Goal: Task Accomplishment & Management: Complete application form

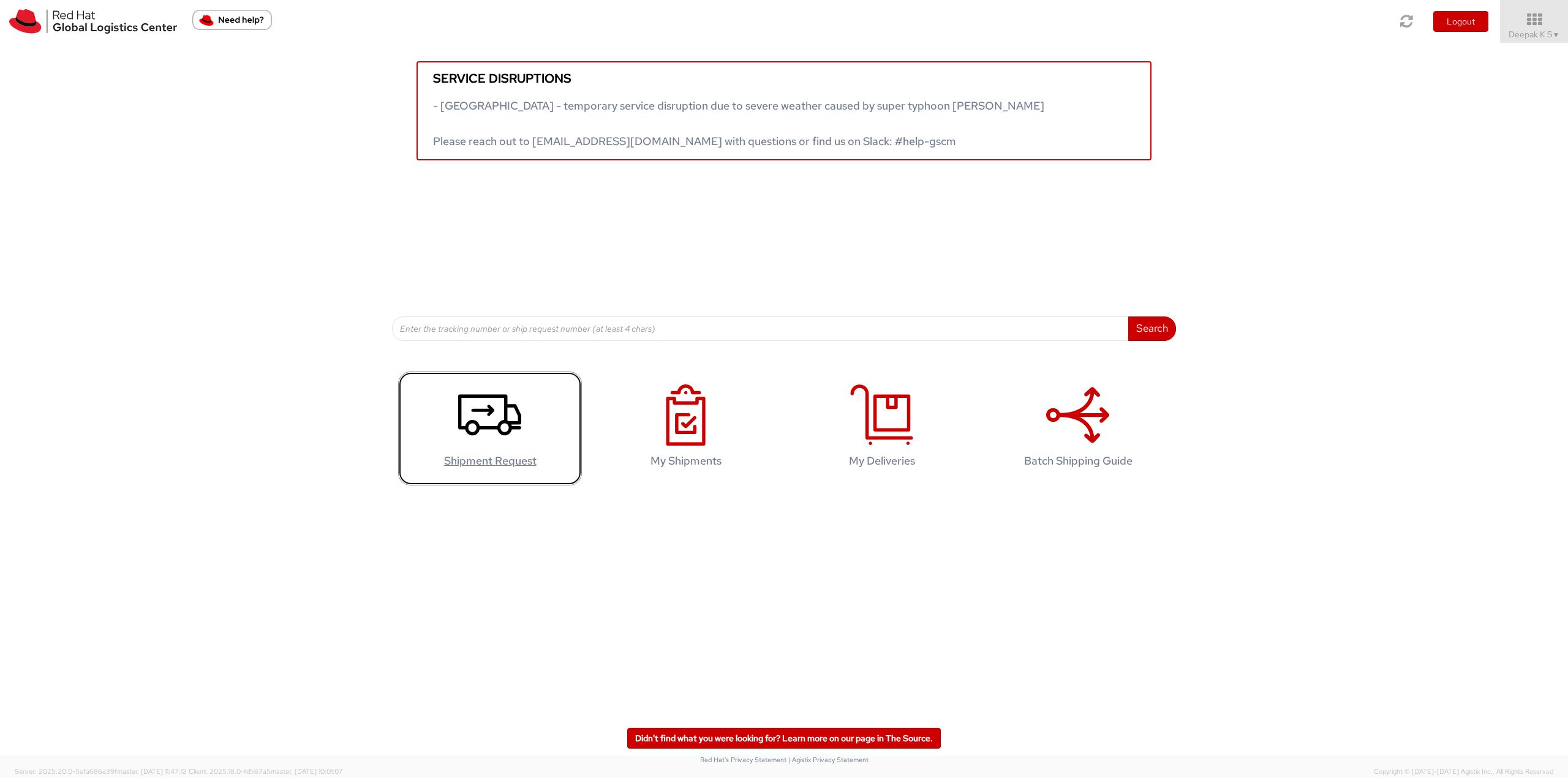
click at [481, 423] on icon at bounding box center [489, 415] width 63 height 61
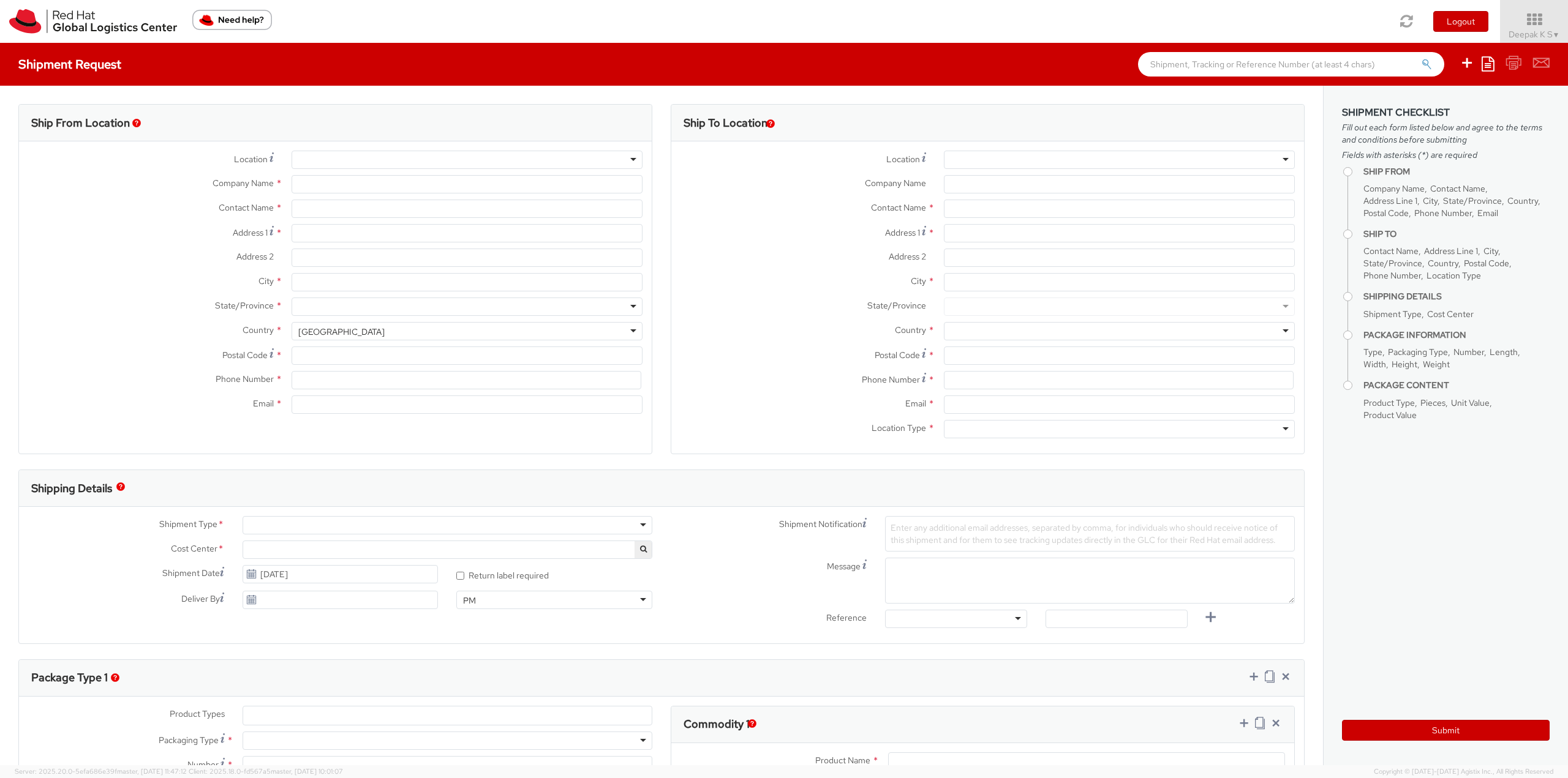
select select
select select "813"
type input "Red Hat India Private Limited"
type input "Deepak K S"
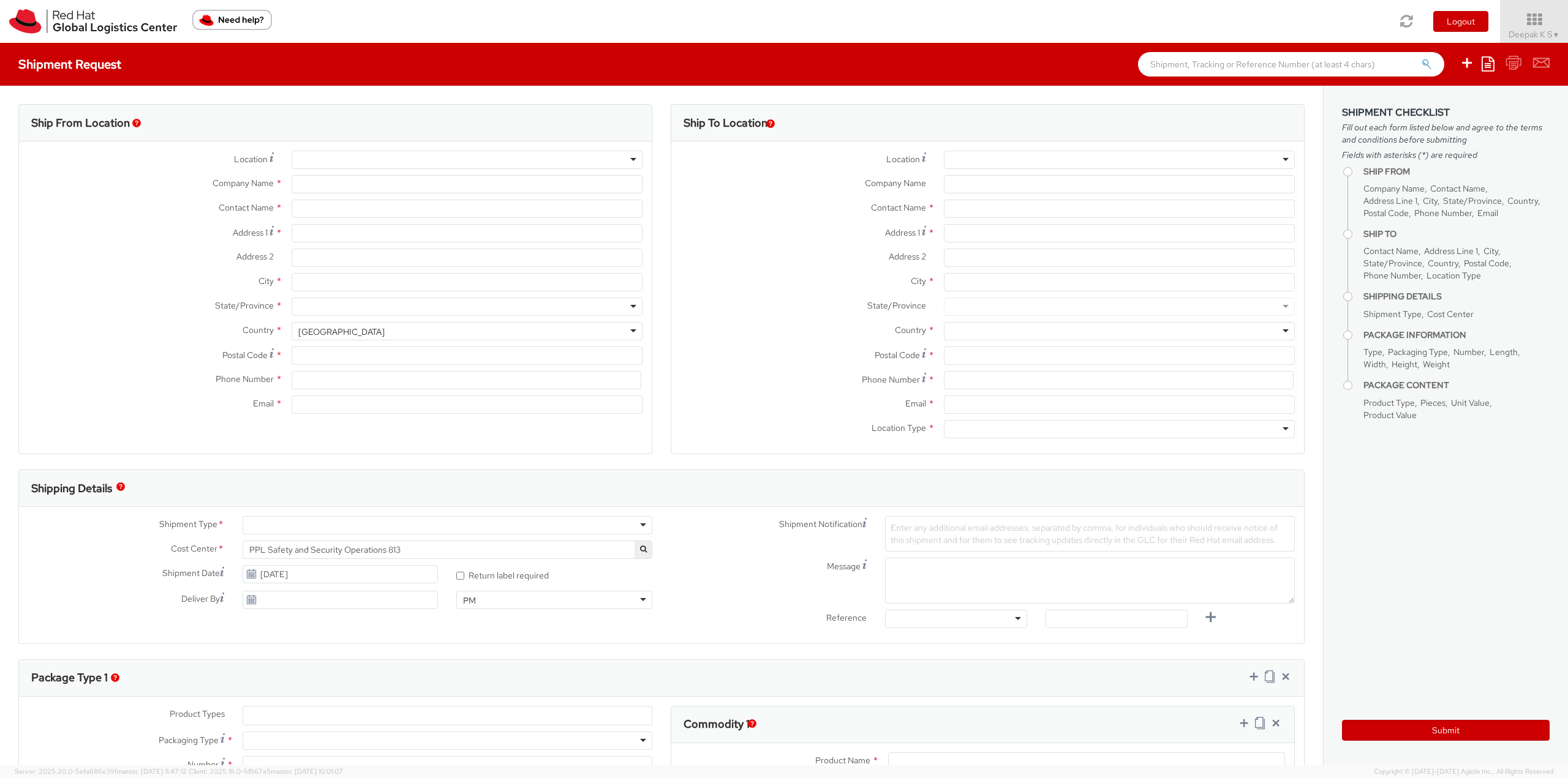
type input "Bagmane [GEOGRAPHIC_DATA]"
type input "FL 10, [GEOGRAPHIC_DATA], [GEOGRAPHIC_DATA]"
type input "[GEOGRAPHIC_DATA]"
type input "560037"
type input "918067935000"
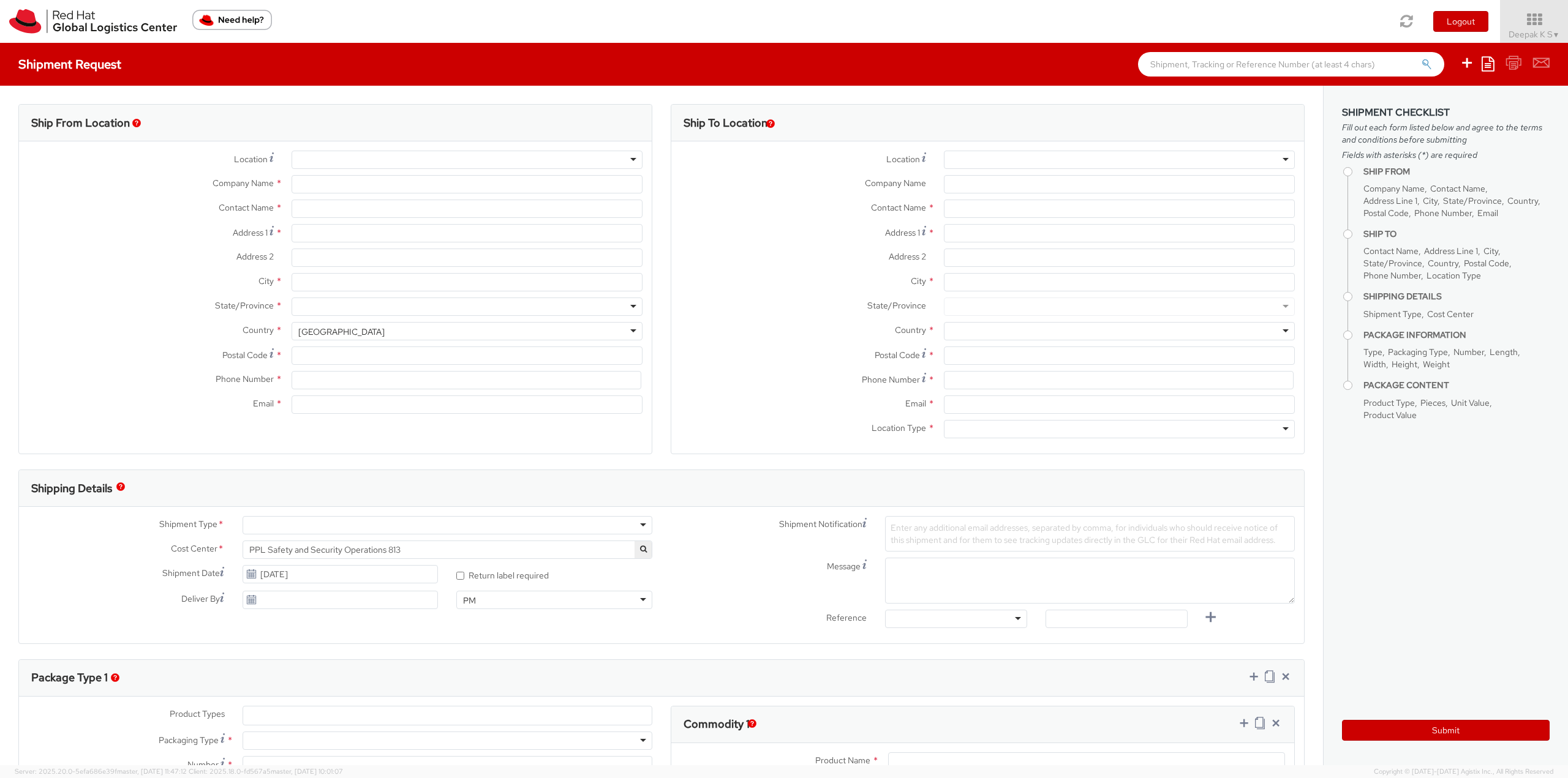
type input "[EMAIL_ADDRESS][DOMAIN_NAME]"
select select "CM"
select select "KGS"
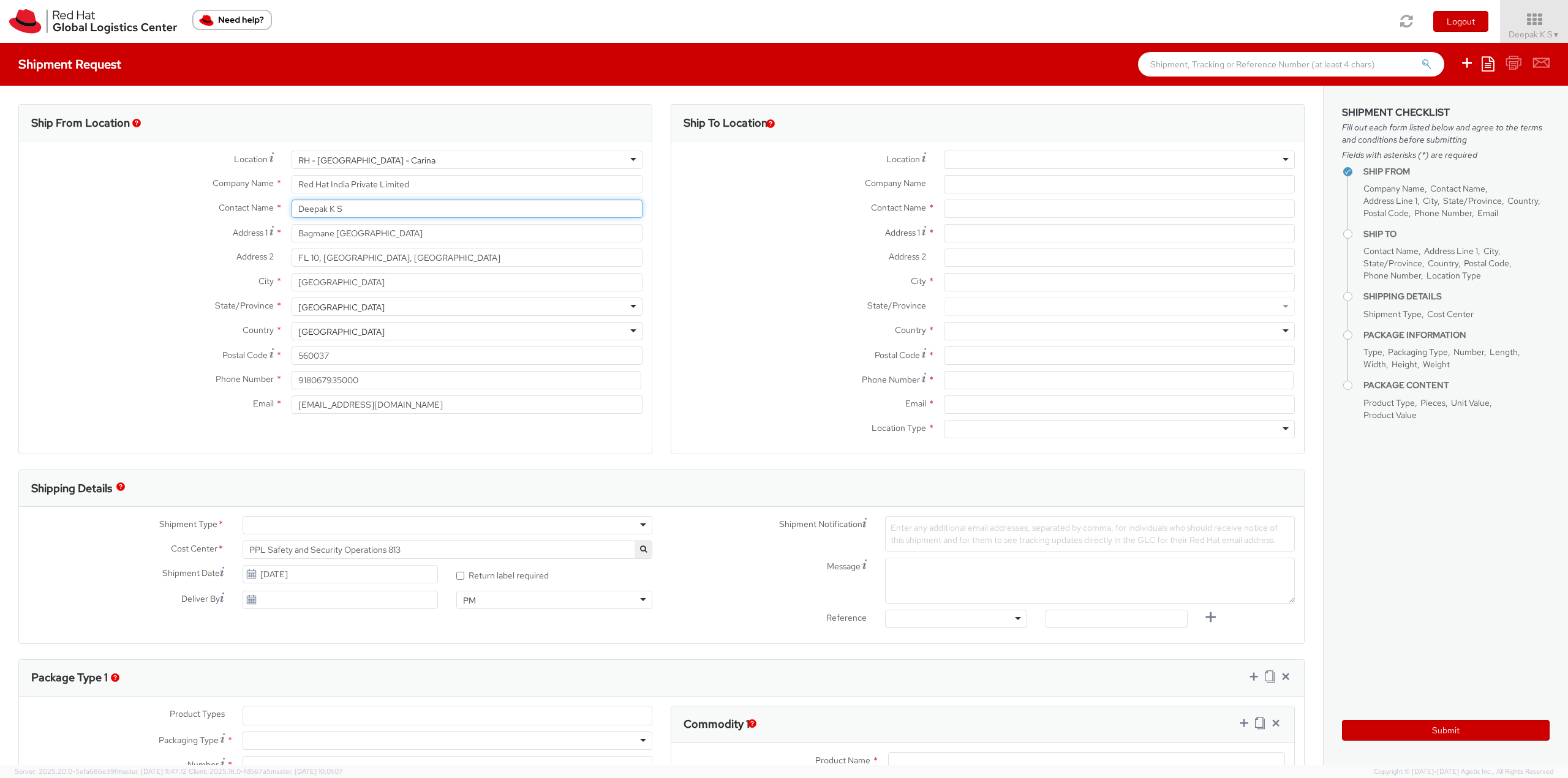
click at [393, 206] on input "Deepak K S" at bounding box center [466, 209] width 351 height 18
type input "D"
click at [399, 161] on div "RH - [GEOGRAPHIC_DATA] - Carina" at bounding box center [466, 160] width 351 height 18
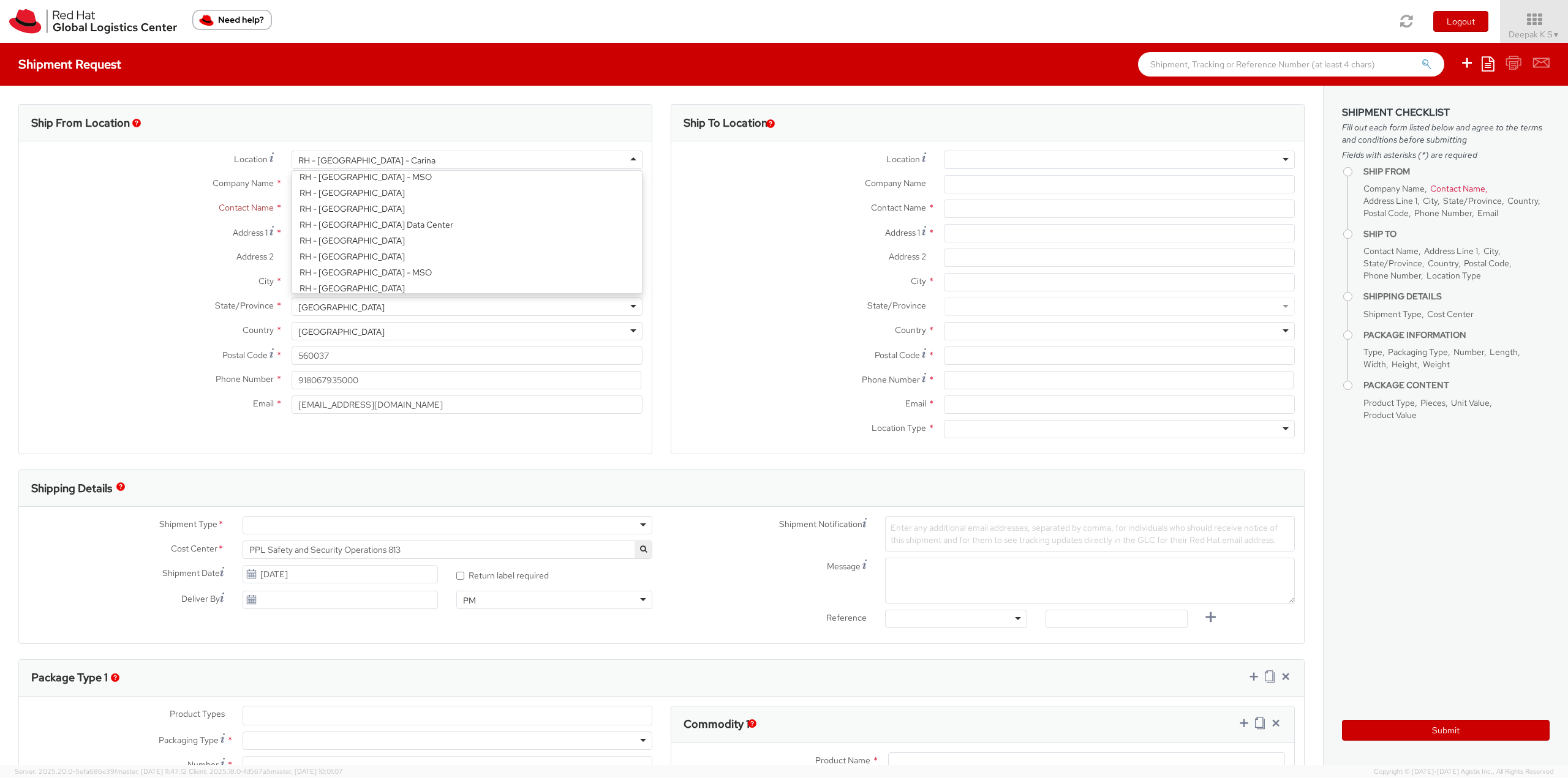
scroll to position [1836, 0]
type input "Red Hat Asia-Pacific Pty Ltd"
type input "Level [STREET_ADDRESS][PERSON_NAME]"
type input "[GEOGRAPHIC_DATA]"
type input "2060"
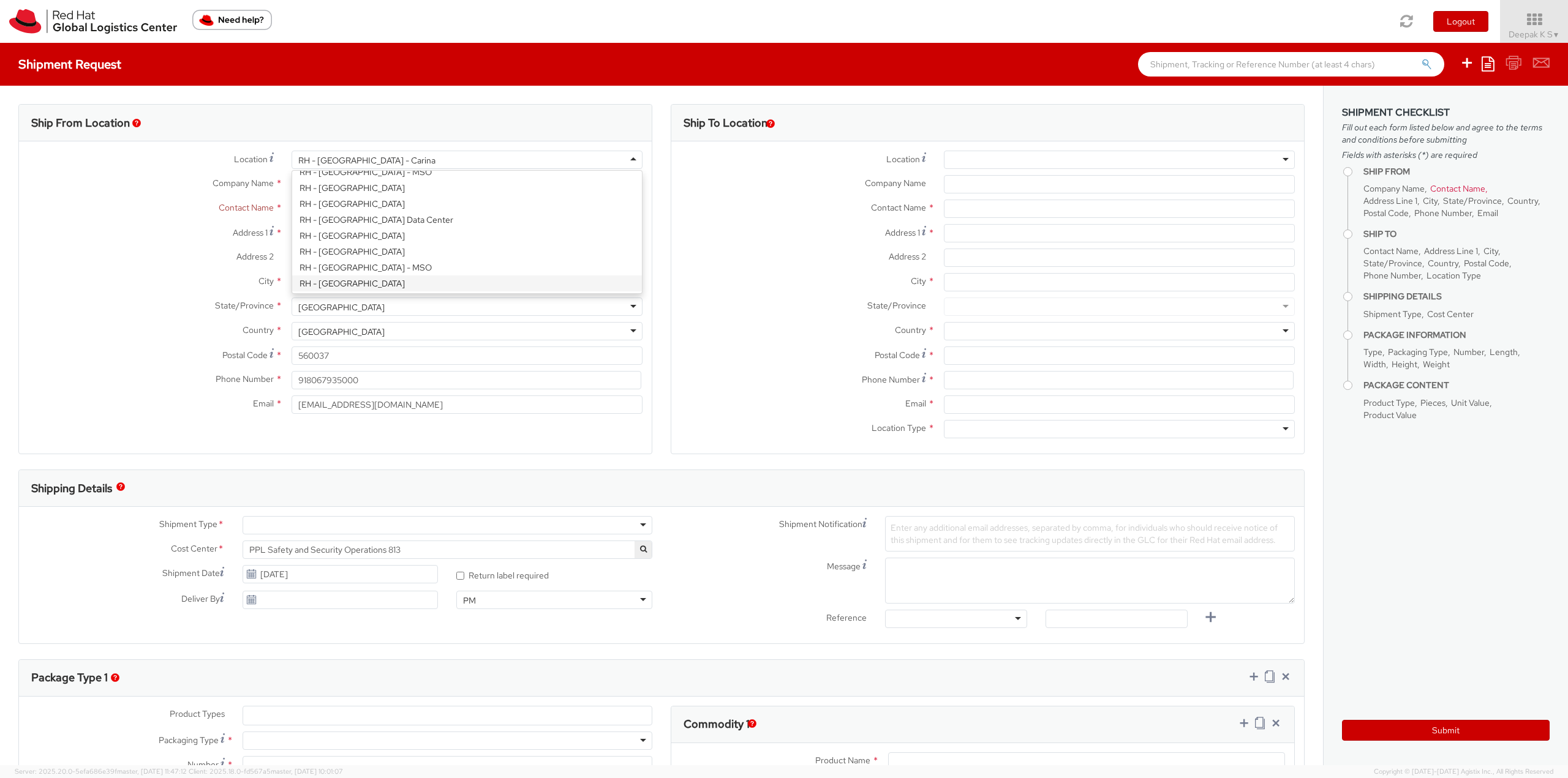
type input "[PHONE_NUMBER]"
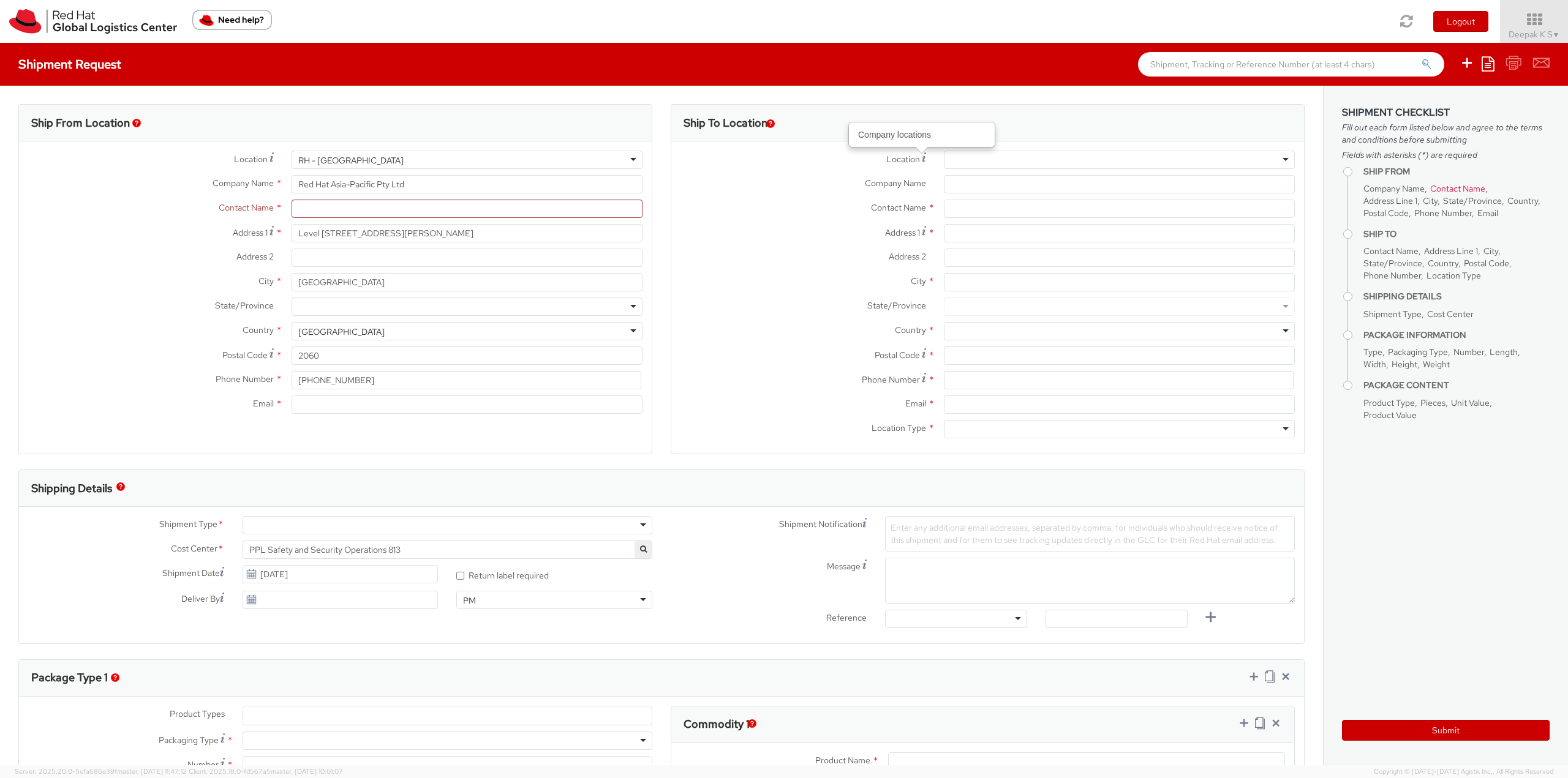
click at [991, 162] on div at bounding box center [1119, 160] width 351 height 18
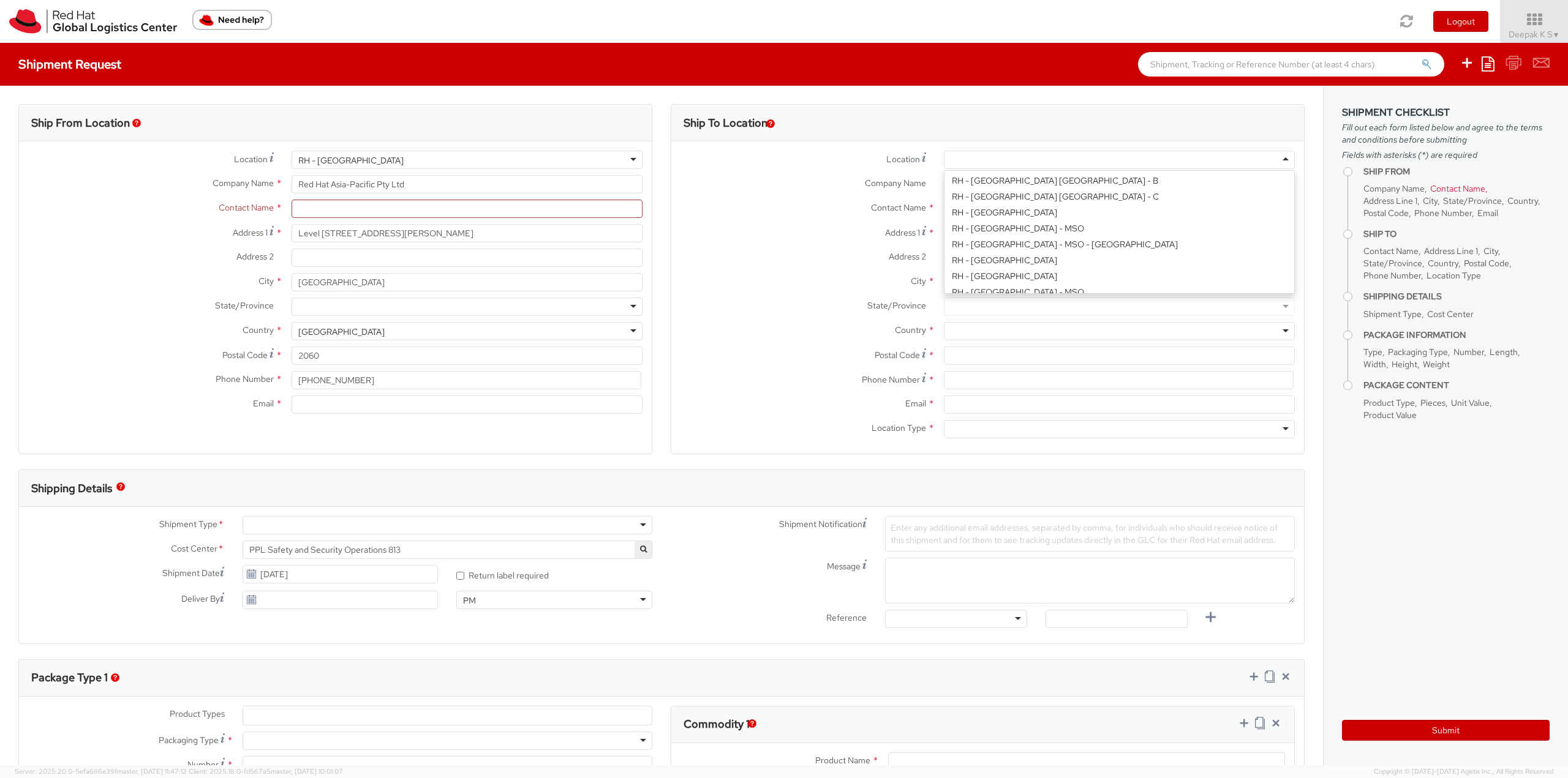
scroll to position [428, 0]
type input "Red Hat Asia-Pacific Pty. Ltd."
type input "[GEOGRAPHIC_DATA], Level 11"
type input "[STREET_ADDRESS][PERSON_NAME]"
type input "[GEOGRAPHIC_DATA]"
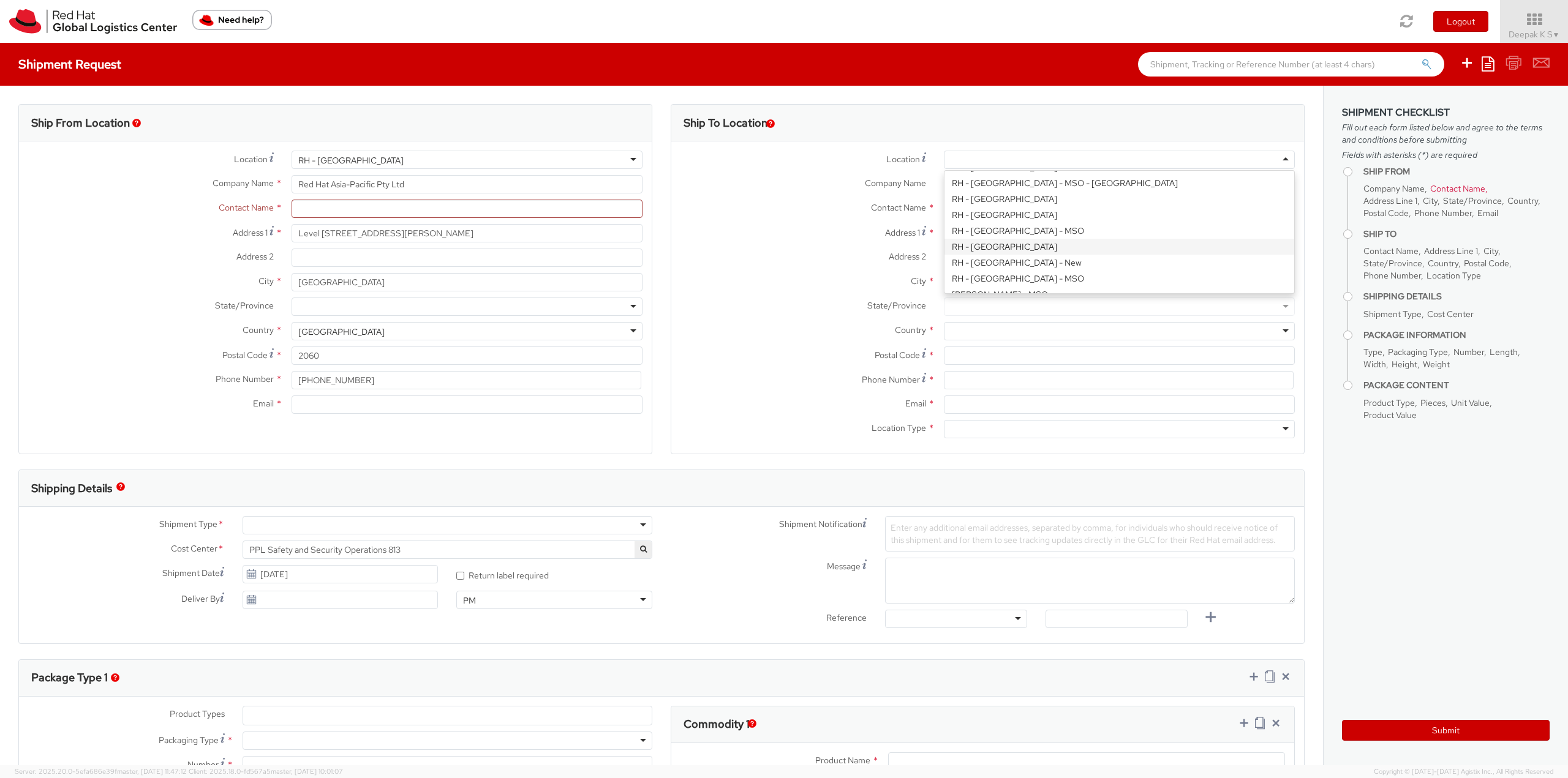
type input "2601"
type input "61 2 6145 2810"
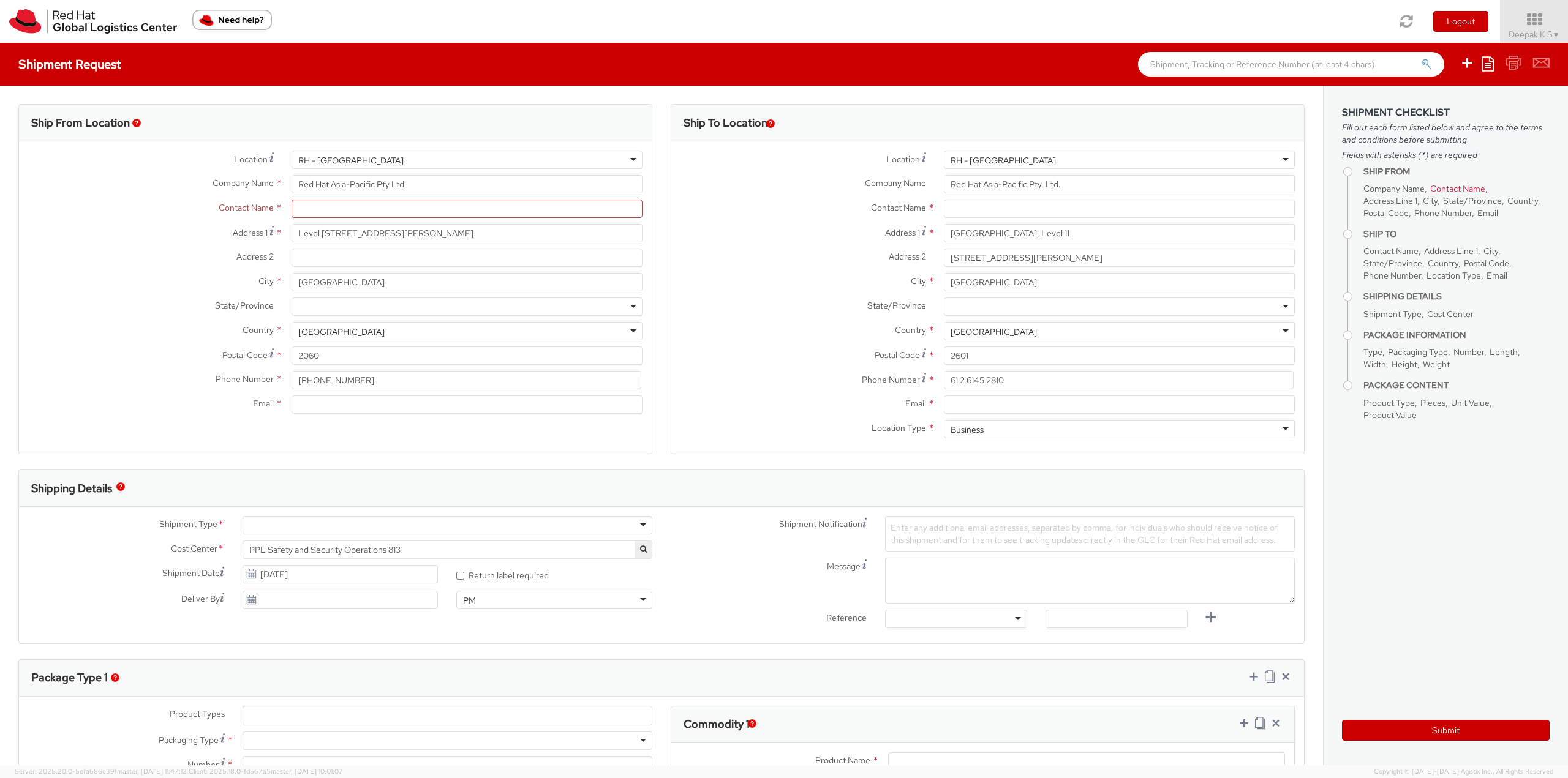
click at [1095, 158] on div "RH - [GEOGRAPHIC_DATA]" at bounding box center [1119, 160] width 351 height 18
type input "23 National Circuit"
type input "[PERSON_NAME]"
type input "2600"
